Goal: Transaction & Acquisition: Obtain resource

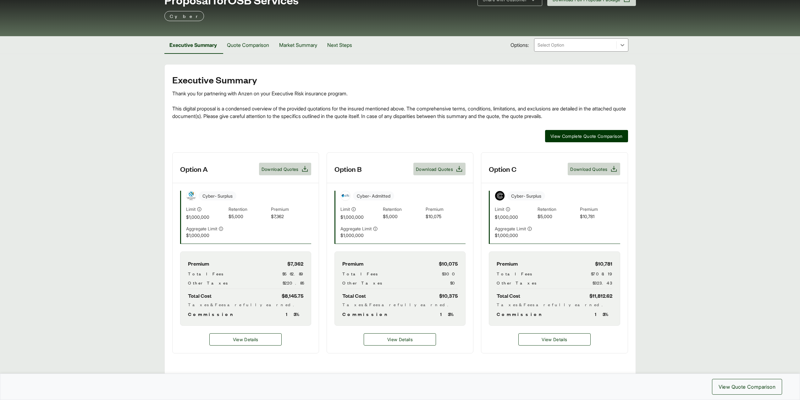
scroll to position [63, 0]
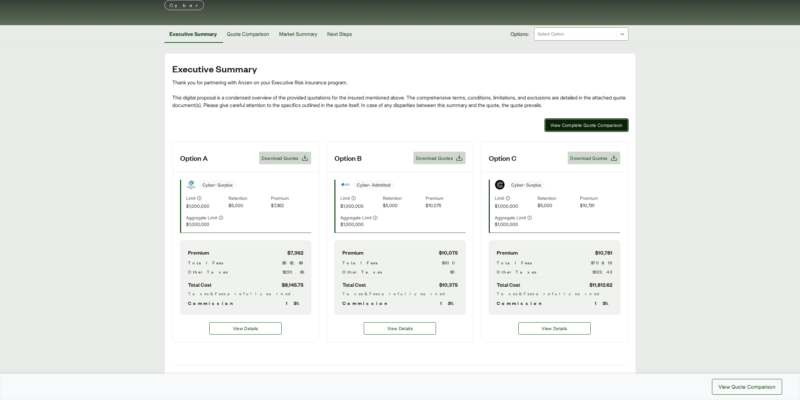
click at [589, 124] on span "View Complete Quote Comparison" at bounding box center [587, 125] width 72 height 7
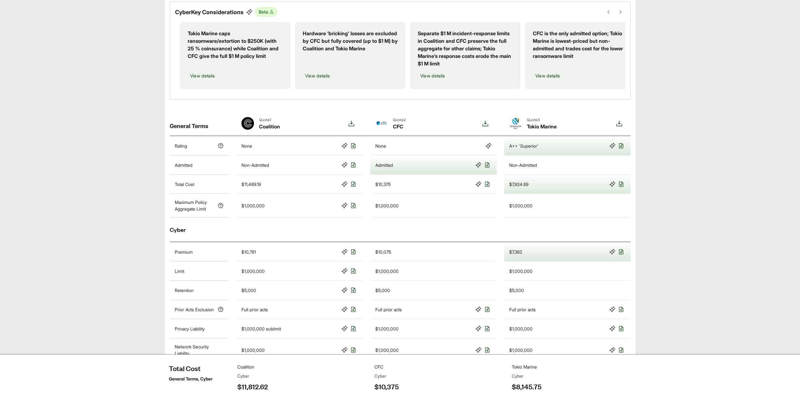
scroll to position [122, 0]
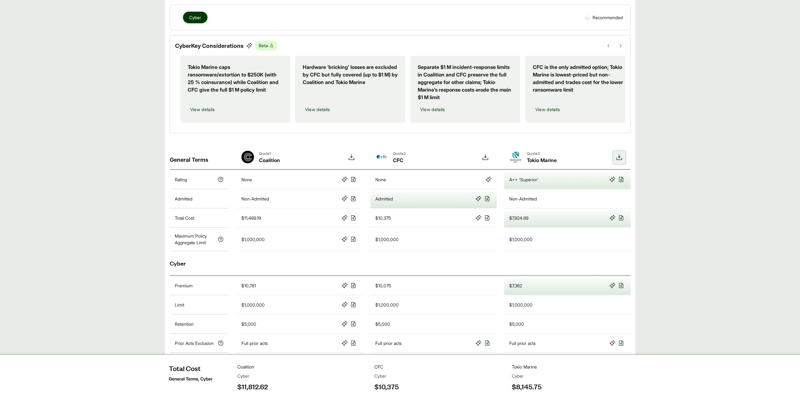
click at [621, 161] on icon at bounding box center [620, 157] width 8 height 8
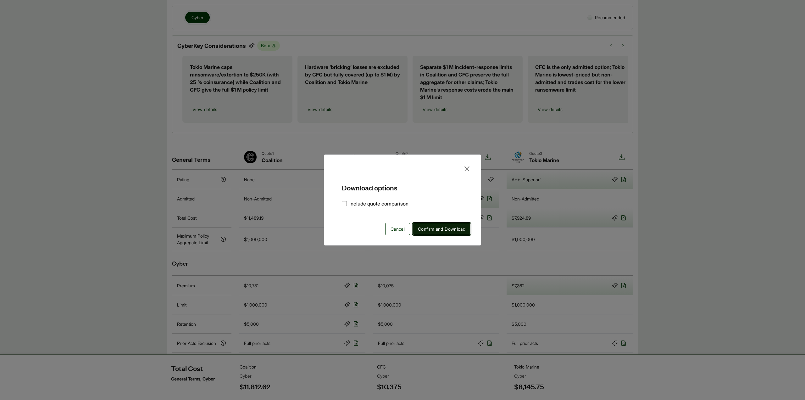
click at [436, 228] on span "Confirm and Download" at bounding box center [441, 228] width 47 height 7
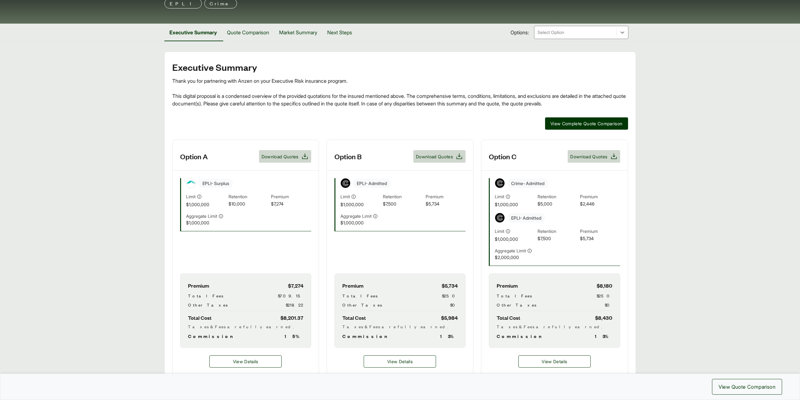
scroll to position [63, 0]
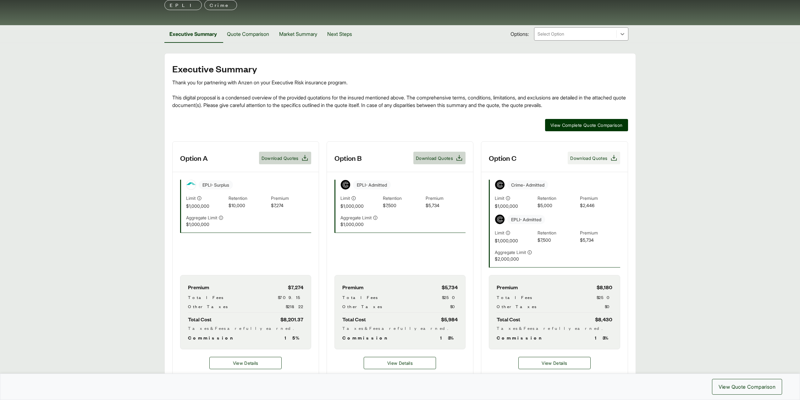
click at [590, 158] on span "Download Quotes" at bounding box center [588, 158] width 37 height 7
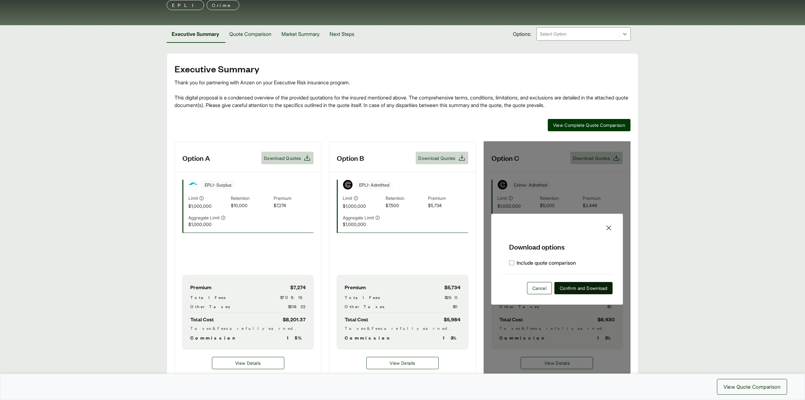
click at [580, 290] on span "Confirm and Download" at bounding box center [583, 288] width 47 height 7
